Goal: Information Seeking & Learning: Learn about a topic

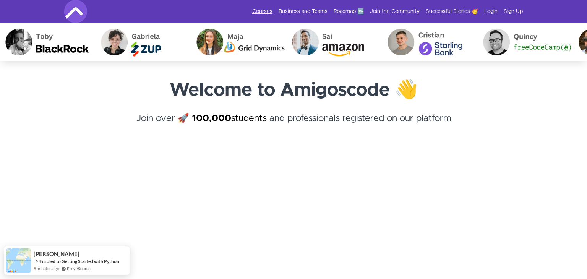
click at [264, 11] on link "Courses" at bounding box center [262, 12] width 20 height 8
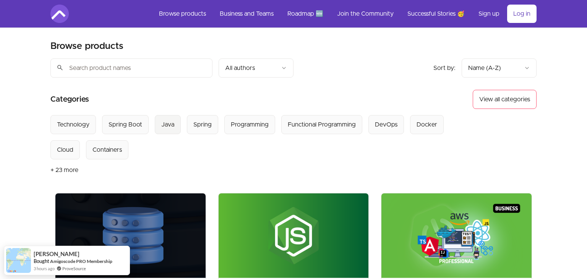
click at [165, 122] on div "Java" at bounding box center [167, 124] width 13 height 9
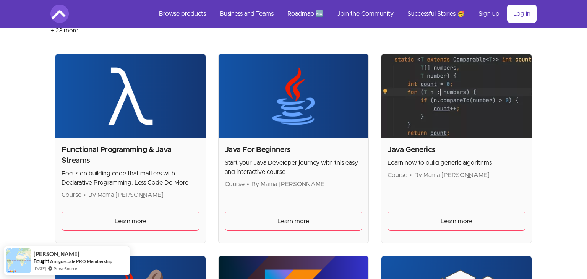
scroll to position [153, 0]
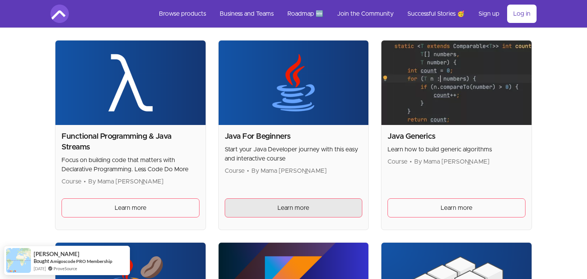
click at [296, 206] on span "Learn more" at bounding box center [293, 207] width 32 height 9
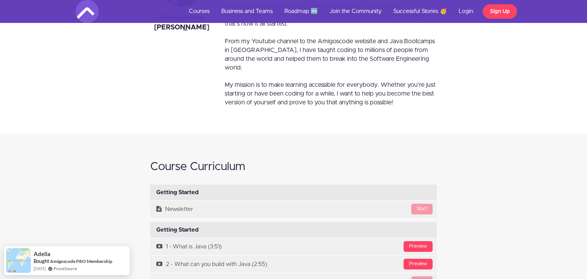
scroll to position [2674, 0]
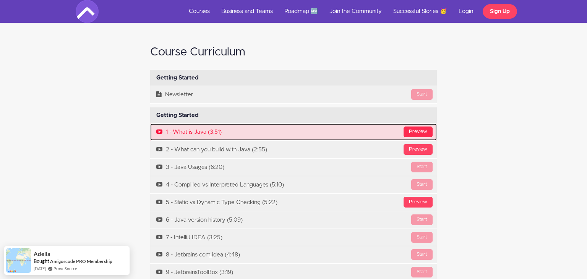
click at [415, 126] on div "Preview" at bounding box center [417, 131] width 29 height 11
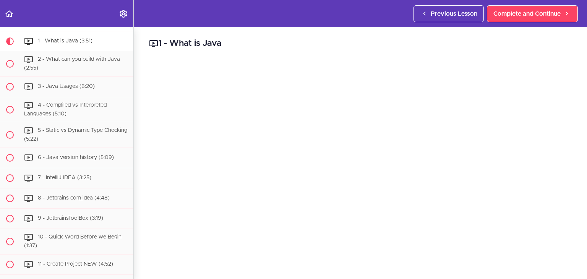
scroll to position [84, 0]
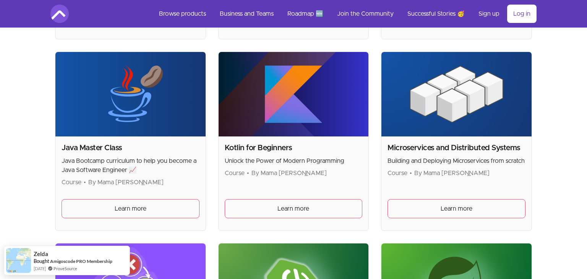
scroll to position [344, 0]
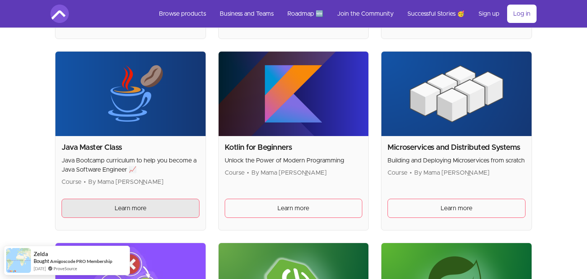
click at [129, 201] on link "Learn more" at bounding box center [131, 208] width 138 height 19
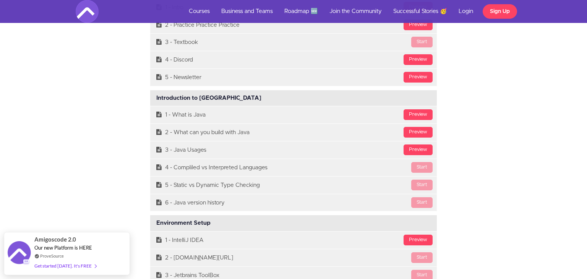
scroll to position [1987, 0]
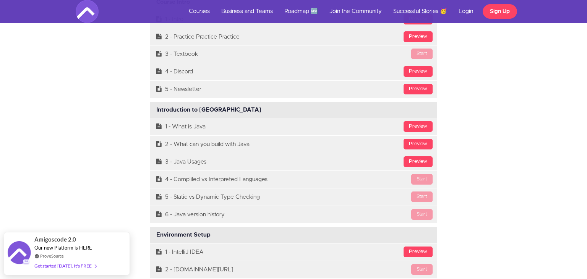
scroll to position [1983, 0]
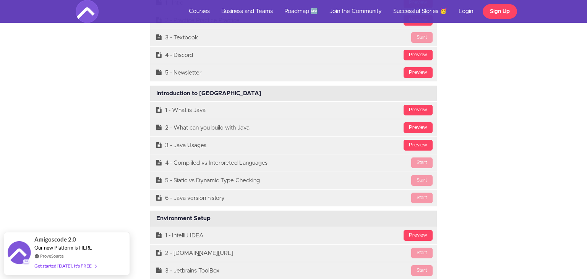
drag, startPoint x: 140, startPoint y: 92, endPoint x: 116, endPoint y: 102, distance: 25.8
click at [116, 102] on div "Course Curriculum Course Intro Available in days days after you enroll Preview …" at bounding box center [293, 134] width 447 height 377
drag, startPoint x: 136, startPoint y: 82, endPoint x: 108, endPoint y: 96, distance: 31.4
click at [108, 96] on div "Course Curriculum Course Intro Available in days days after you enroll Preview …" at bounding box center [293, 134] width 447 height 377
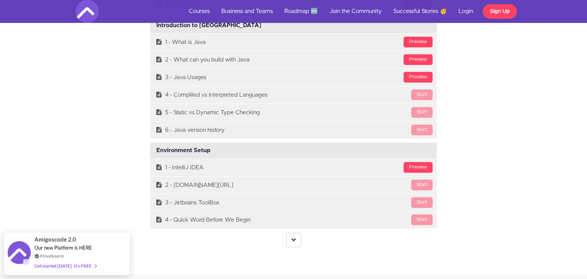
scroll to position [2059, 0]
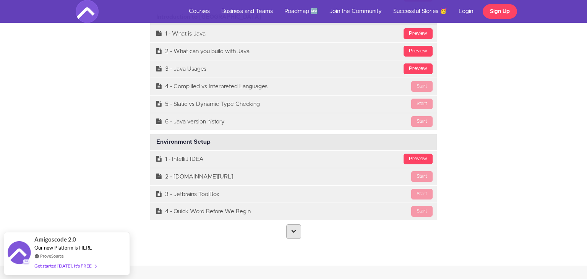
click at [295, 228] on icon at bounding box center [293, 230] width 5 height 5
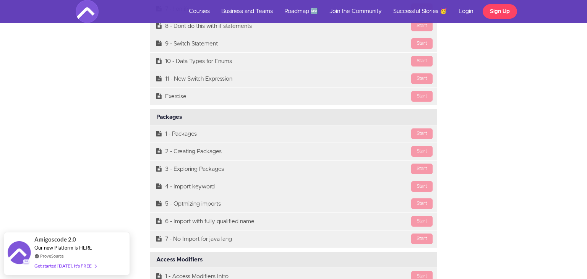
scroll to position [3473, 0]
